Goal: Communication & Community: Participate in discussion

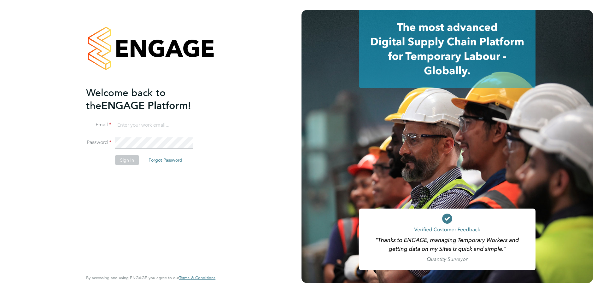
type input "Emma.Wood1@ncclondon.ac.uk"
click at [127, 159] on button "Sign In" at bounding box center [127, 160] width 24 height 10
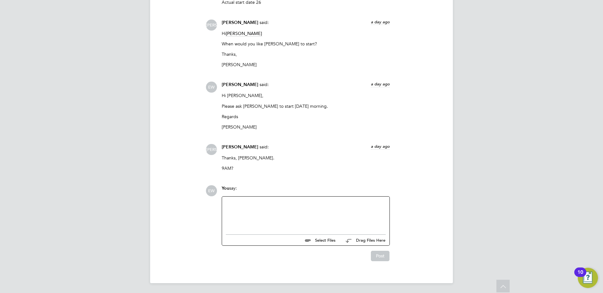
click at [270, 217] on div at bounding box center [306, 214] width 160 height 27
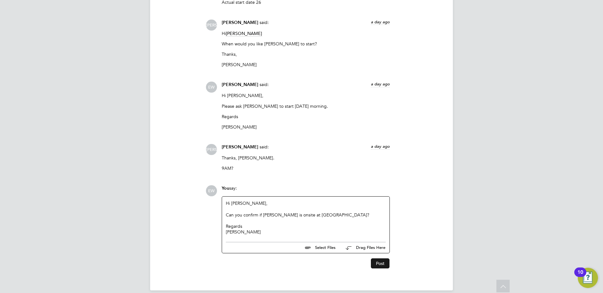
click at [381, 265] on button "Post" at bounding box center [380, 264] width 19 height 10
